Goal: Task Accomplishment & Management: Use online tool/utility

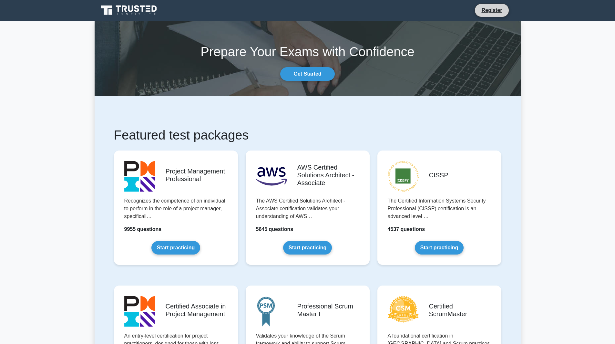
click at [420, 5] on li "Register" at bounding box center [491, 11] width 34 height 14
click at [420, 14] on link "Register" at bounding box center [491, 10] width 28 height 8
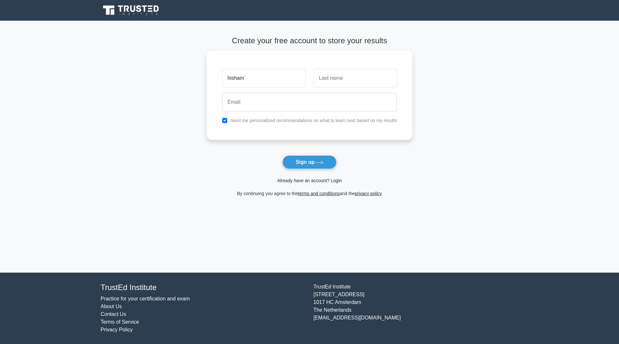
type input "hisham`"
click at [328, 183] on link "Already have an account? Login" at bounding box center [309, 180] width 65 height 5
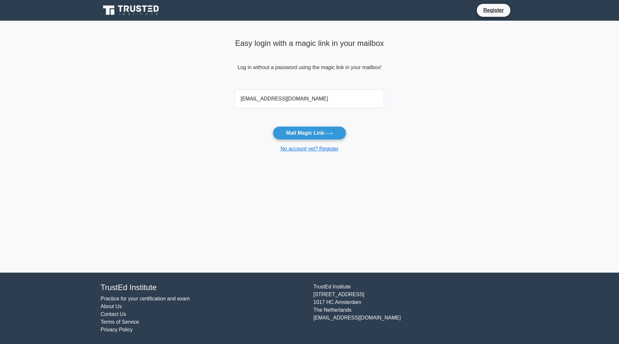
type input "hishamyossry11@gmail.com"
click at [273, 126] on button "Mail Magic Link" at bounding box center [309, 133] width 73 height 14
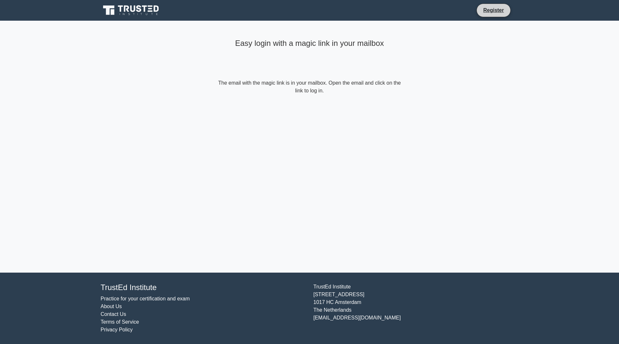
click at [483, 15] on li "Register" at bounding box center [494, 11] width 34 height 14
click at [498, 6] on link "Register" at bounding box center [494, 10] width 28 height 8
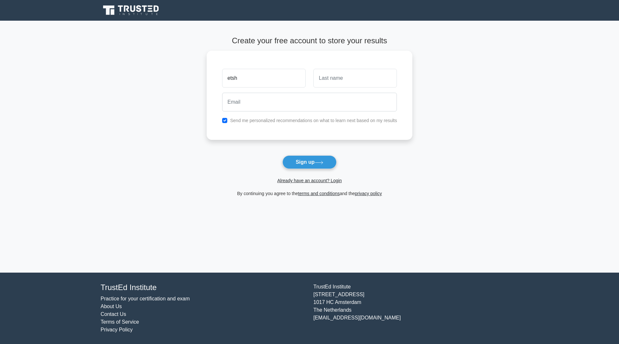
type input "etsh"
type input "etsho"
paste input "9837allis@tiffincrane.com"
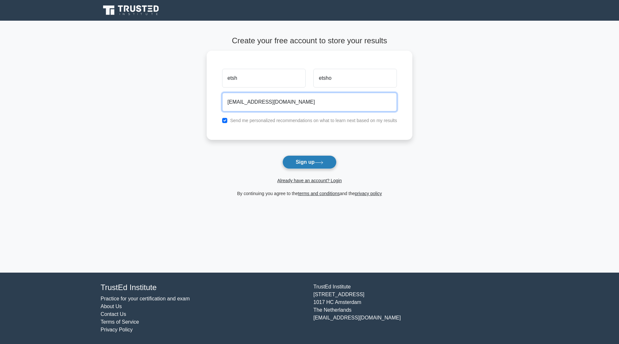
type input "9837allis@tiffincrane.com"
click at [301, 162] on button "Sign up" at bounding box center [310, 162] width 54 height 14
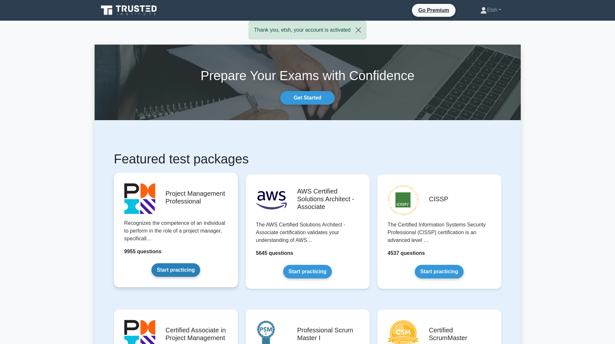
click at [200, 263] on link "Start practicing" at bounding box center [175, 270] width 49 height 14
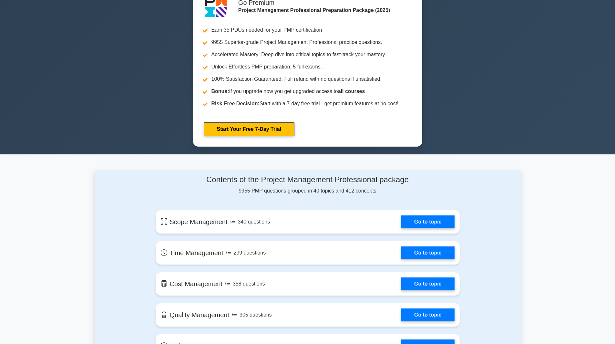
scroll to position [258, 0]
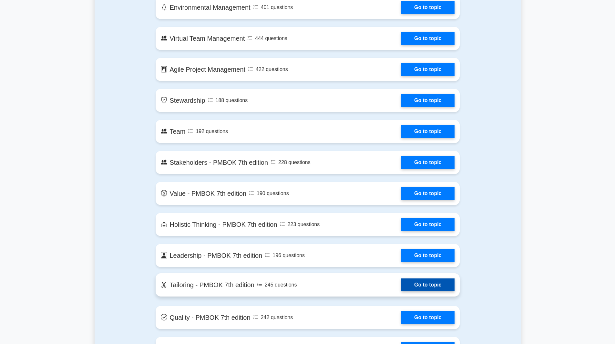
drag, startPoint x: 171, startPoint y: 218, endPoint x: 226, endPoint y: 281, distance: 83.5
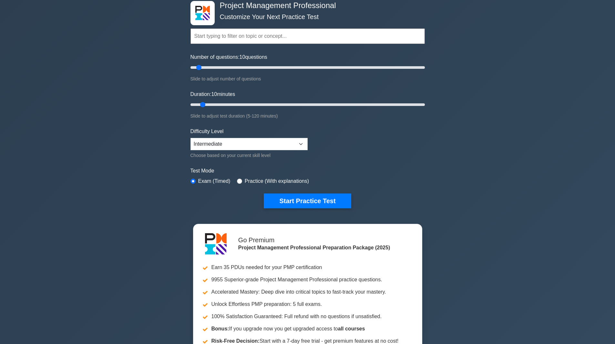
scroll to position [0, 0]
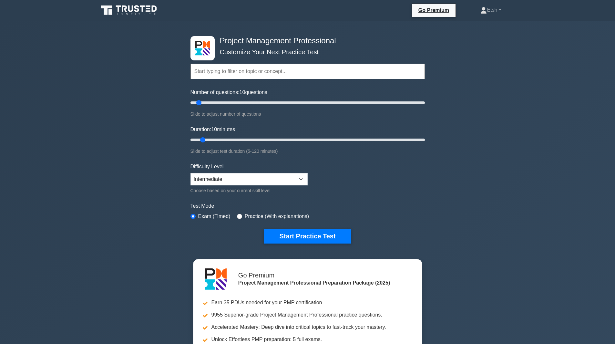
click at [230, 71] on input "text" at bounding box center [307, 71] width 234 height 15
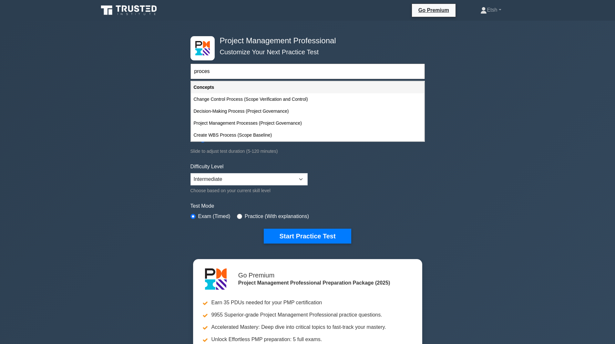
type input "process"
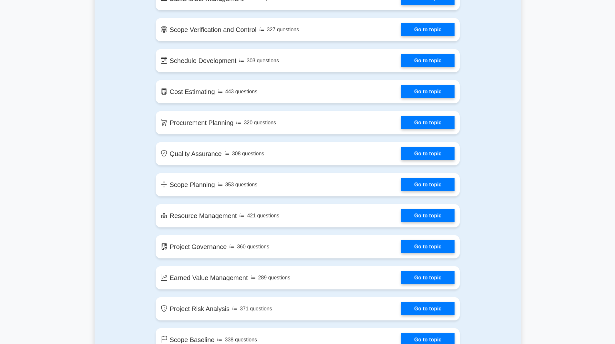
scroll to position [1451, 0]
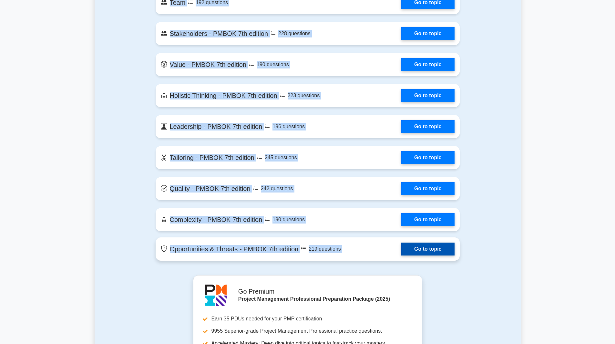
drag, startPoint x: 169, startPoint y: 283, endPoint x: 305, endPoint y: 244, distance: 141.3
copy section "Scope Management 340 questions Go to topic Time Management 299 questions Go to …"
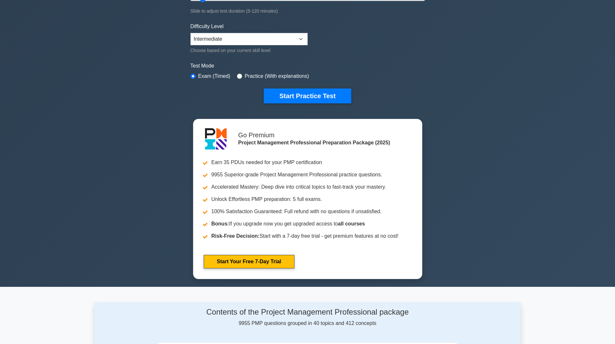
scroll to position [0, 0]
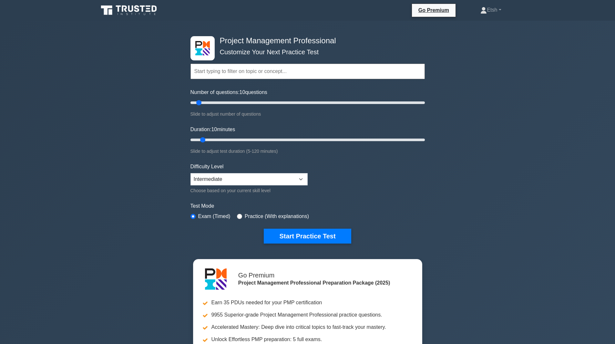
click at [222, 76] on input "text" at bounding box center [307, 71] width 234 height 15
paste input "Project Governance"
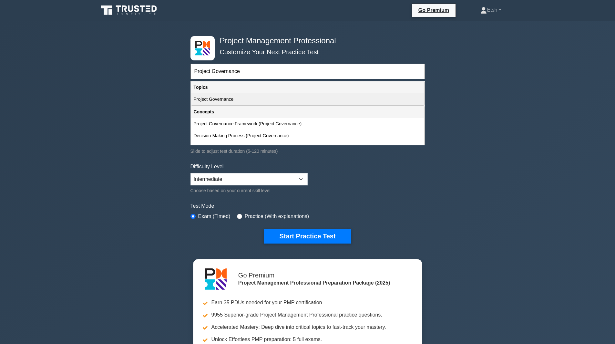
type input "Project Governance"
click at [222, 97] on div "Project Governance" at bounding box center [307, 99] width 233 height 12
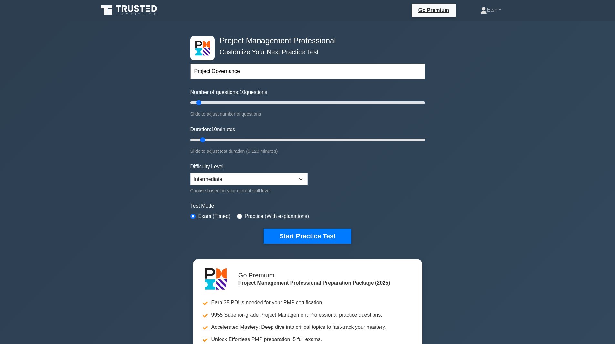
click at [265, 81] on form "Project Governance Topics Scope Management Time Management Cost Management Qual…" at bounding box center [307, 143] width 234 height 199
click at [263, 74] on input "text" at bounding box center [307, 71] width 234 height 15
paste input "Business Management"
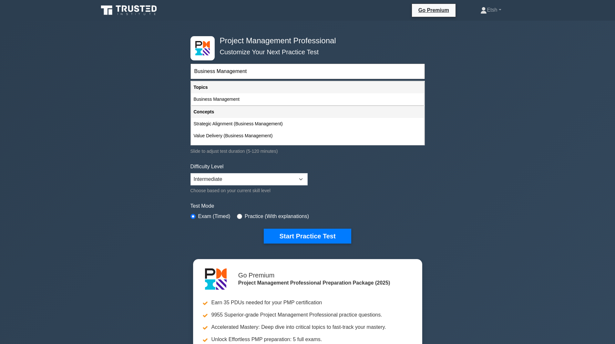
click at [242, 92] on div "Topics" at bounding box center [307, 87] width 233 height 12
click at [238, 98] on div "Business Management" at bounding box center [307, 99] width 233 height 12
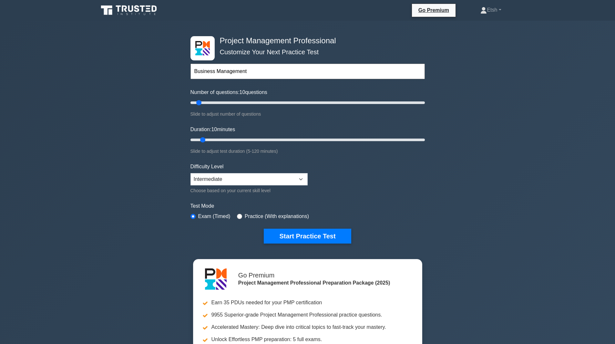
click at [250, 80] on div "Business Management Topics Scope Management Time Management Cost Management Qua…" at bounding box center [307, 62] width 234 height 37
click at [255, 73] on input "Business Management" at bounding box center [307, 71] width 234 height 15
type input "Business Management,"
drag, startPoint x: 211, startPoint y: 138, endPoint x: 442, endPoint y: 143, distance: 231.0
type input "120"
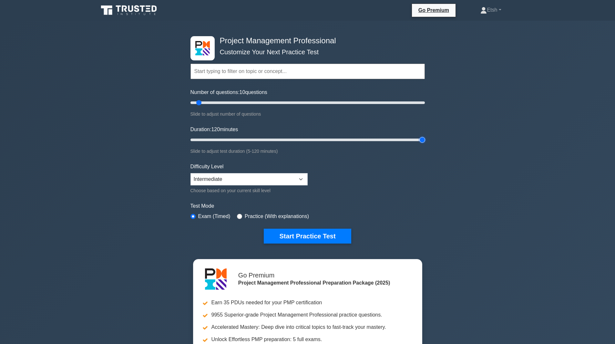
click at [425, 143] on input "Duration: 120 minutes" at bounding box center [307, 140] width 234 height 8
drag, startPoint x: 384, startPoint y: 100, endPoint x: 462, endPoint y: 114, distance: 80.0
type input "200"
click at [425, 106] on input "Number of questions: 200 questions" at bounding box center [307, 103] width 234 height 8
click at [262, 179] on select "Beginner Intermediate Expert" at bounding box center [248, 179] width 117 height 12
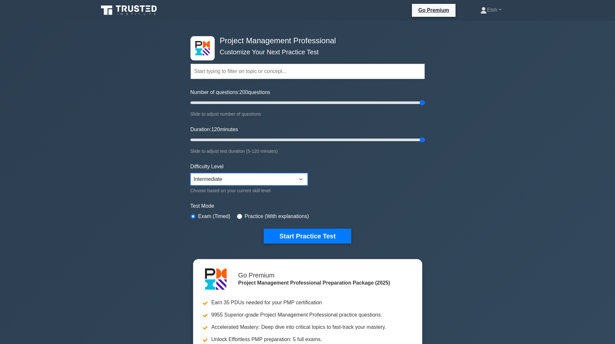
click at [262, 179] on select "Beginner Intermediate Expert" at bounding box center [248, 179] width 117 height 12
